Goal: Task Accomplishment & Management: Complete application form

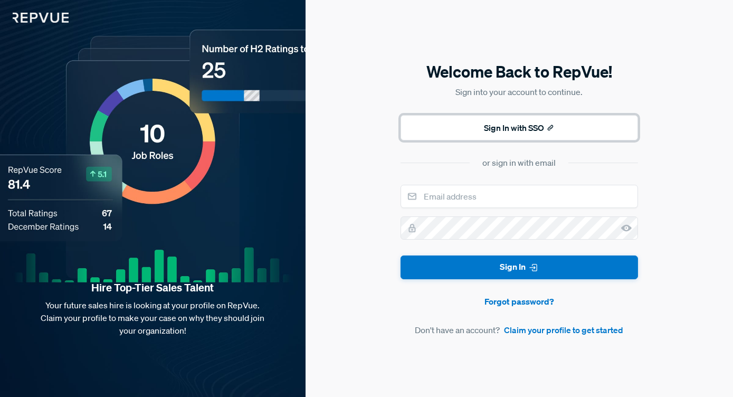
click at [463, 129] on button "Sign In with SSO" at bounding box center [518, 127] width 237 height 25
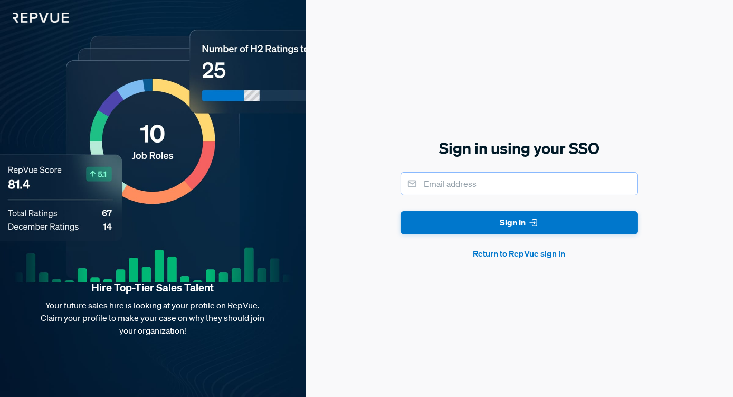
click at [459, 179] on input "email" at bounding box center [518, 183] width 237 height 23
type input "[PERSON_NAME][EMAIL_ADDRESS][DOMAIN_NAME]"
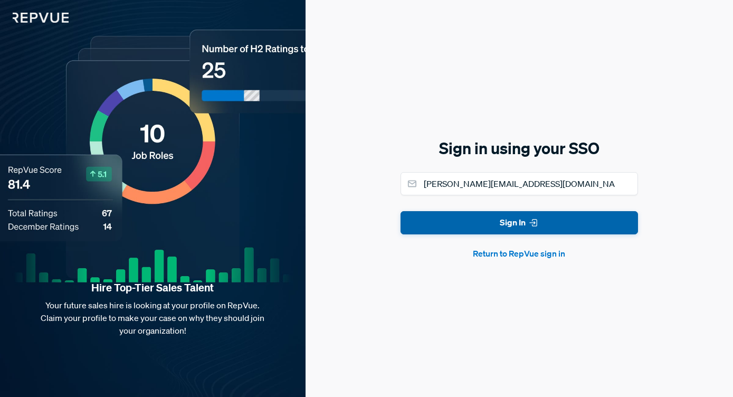
click at [458, 224] on button "Sign In" at bounding box center [518, 223] width 237 height 24
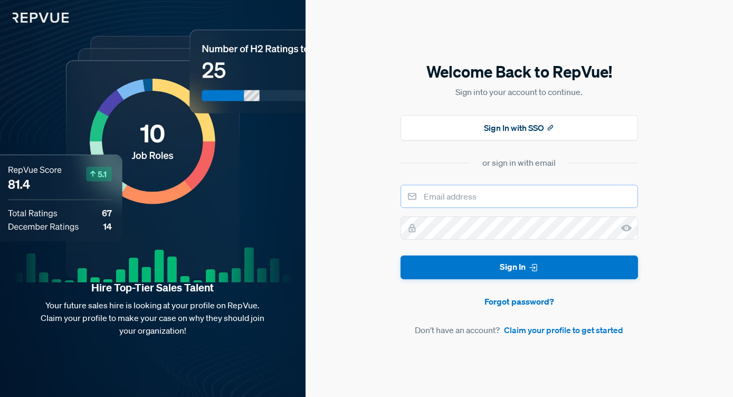
click at [440, 201] on input "email" at bounding box center [518, 196] width 237 height 23
type input "tom@fullcyclerecruiting.com"
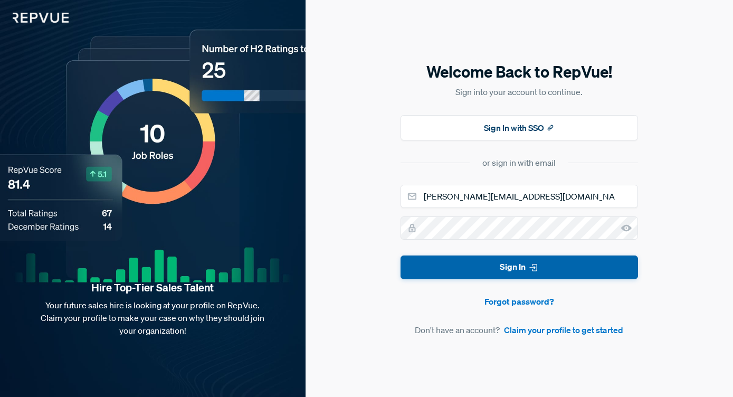
click at [497, 264] on button "Sign In" at bounding box center [518, 267] width 237 height 24
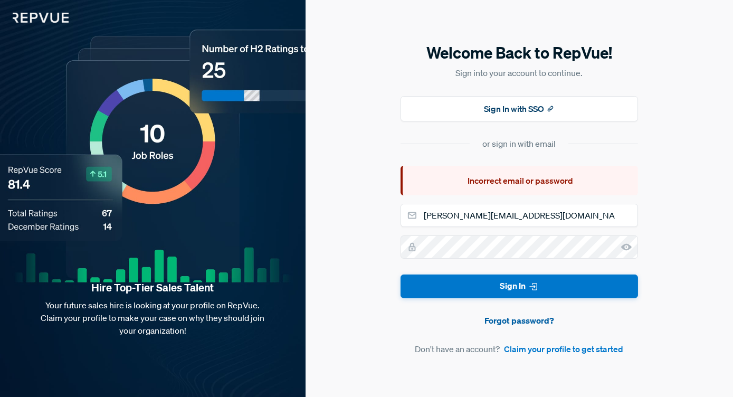
drag, startPoint x: 511, startPoint y: 309, endPoint x: 511, endPoint y: 320, distance: 11.6
click at [511, 320] on form "tom@fullcyclerecruiting.com Sign In Forgot password? Don't have an account? Cla…" at bounding box center [518, 279] width 237 height 151
click at [521, 318] on link "Forgot password?" at bounding box center [518, 320] width 237 height 13
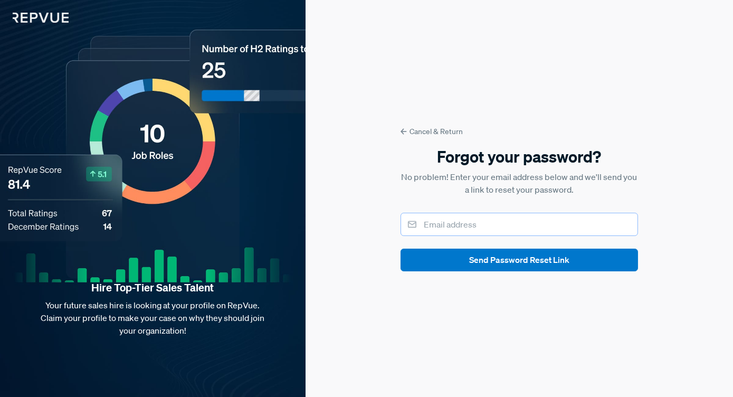
click at [468, 217] on input "email" at bounding box center [518, 224] width 237 height 23
type input "tom@fullcyclerecruiting.com"
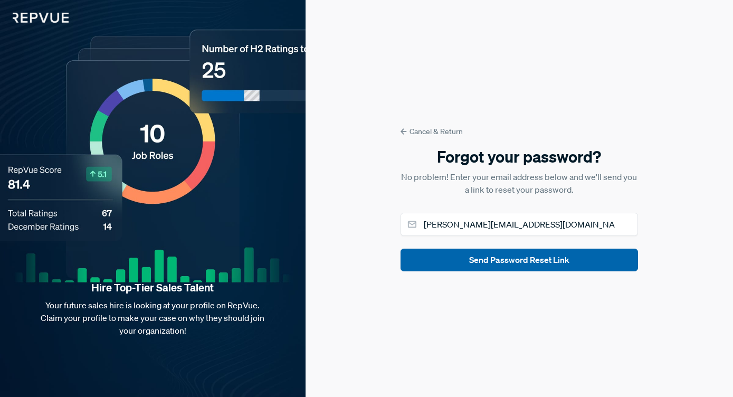
click at [446, 261] on button "Send Password Reset Link" at bounding box center [518, 259] width 237 height 23
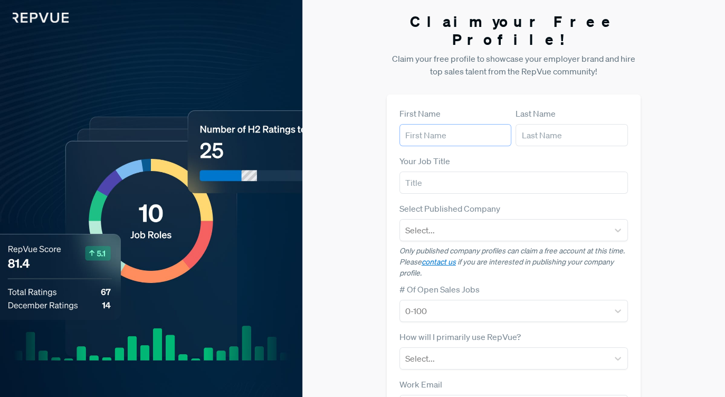
click at [427, 124] on input "text" at bounding box center [455, 135] width 112 height 22
type input "[PERSON_NAME]"
type input "Recruiter"
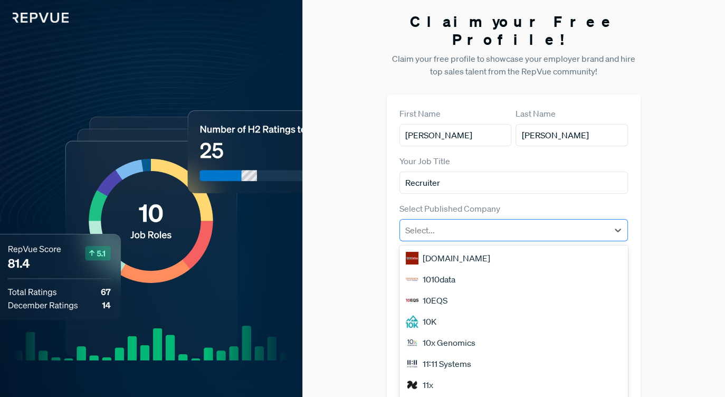
click at [443, 223] on div at bounding box center [504, 230] width 198 height 15
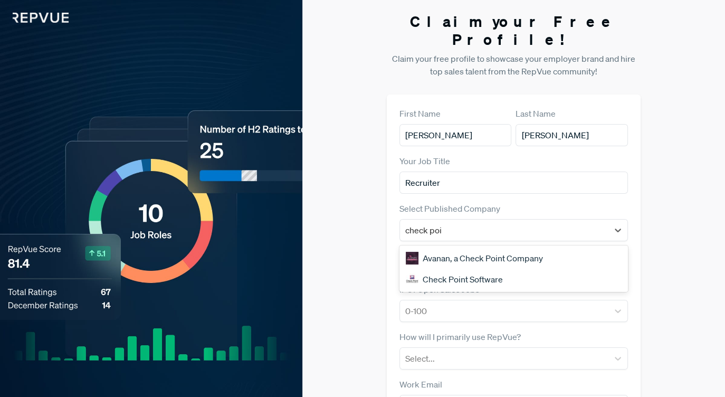
type input "check poin"
click at [466, 269] on div "Check Point Software" at bounding box center [513, 279] width 228 height 21
